Goal: Task Accomplishment & Management: Manage account settings

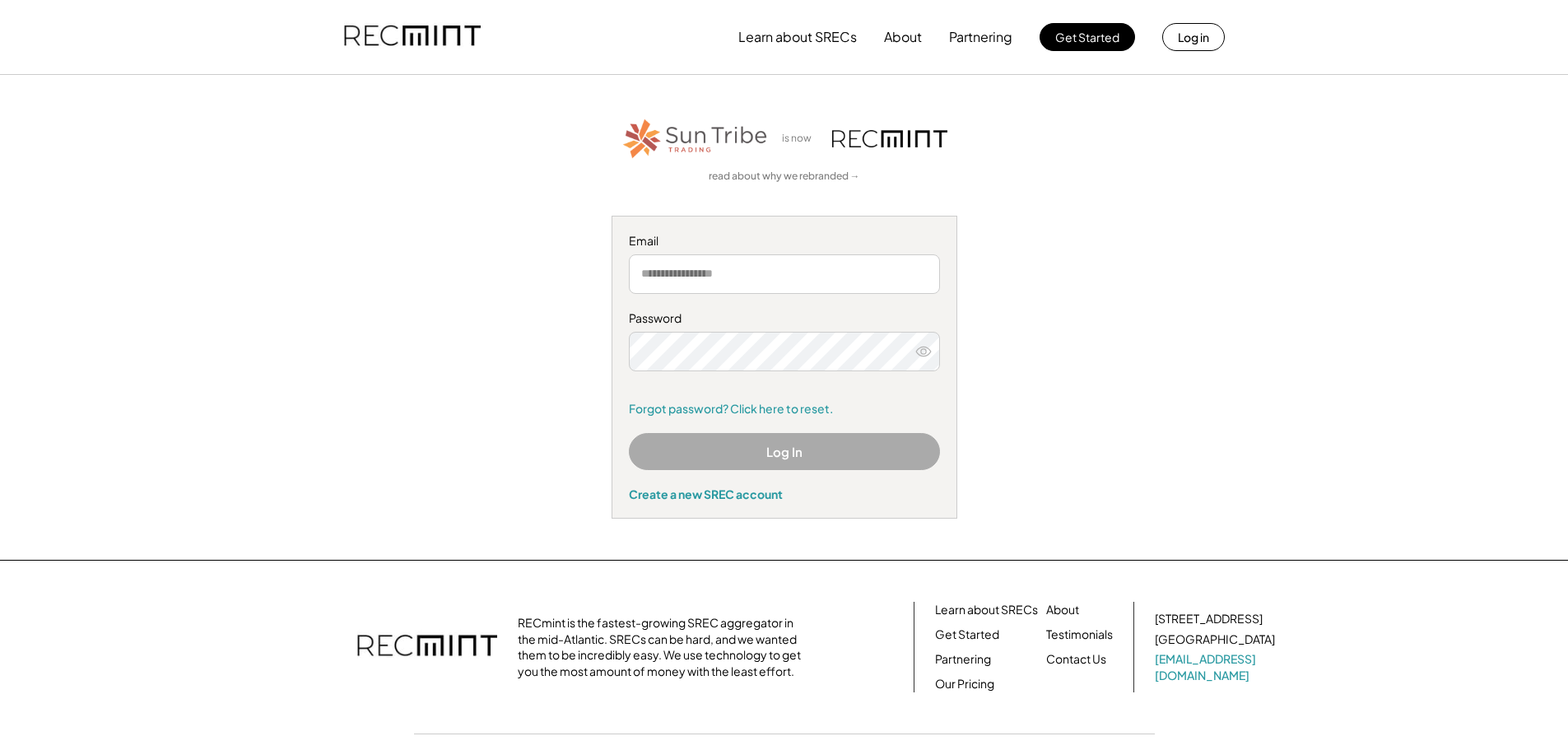
click at [850, 468] on button "Log In" at bounding box center [784, 452] width 311 height 37
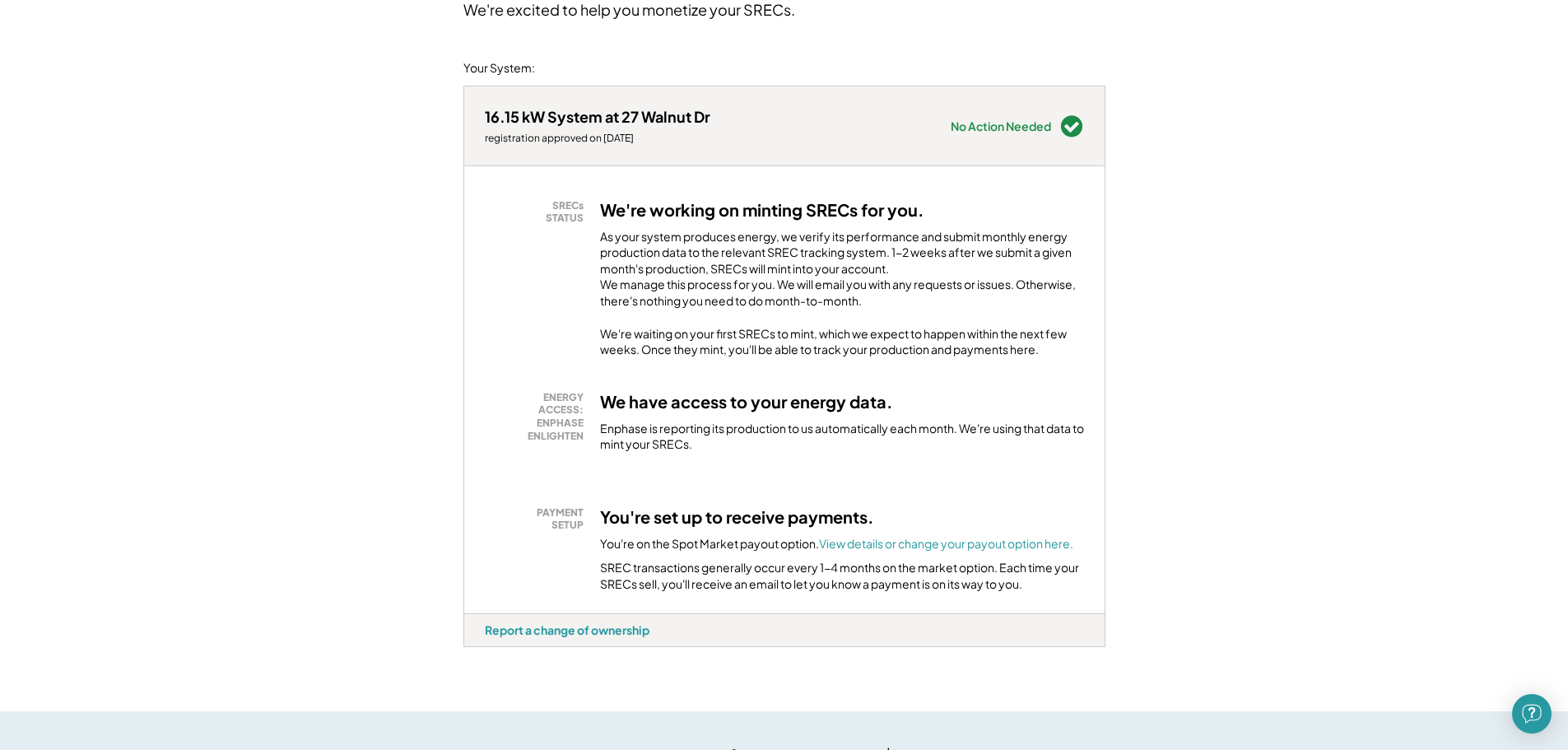
scroll to position [247, 0]
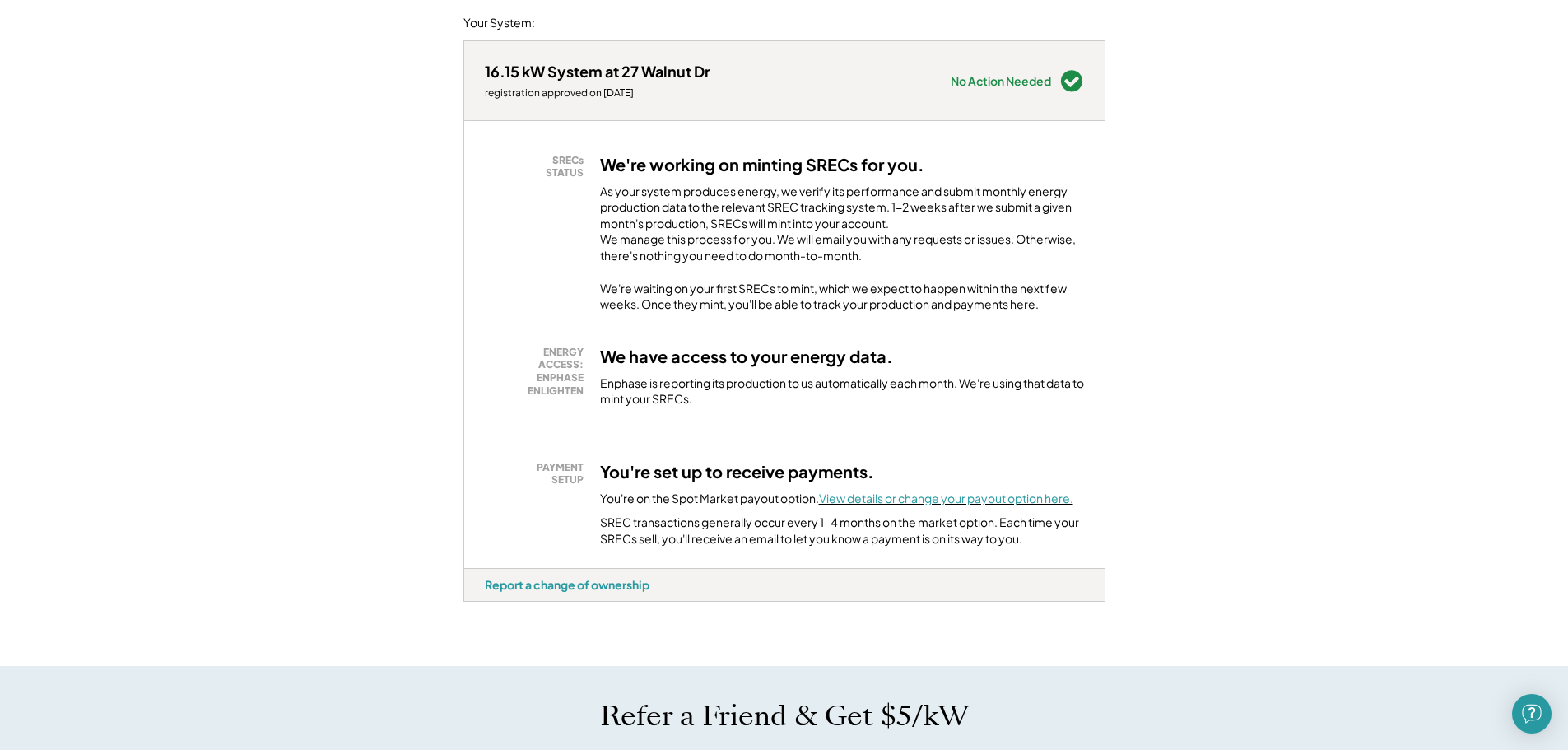
click at [961, 490] on font "View details or change your payout option here." at bounding box center [946, 497] width 254 height 15
